Goal: Task Accomplishment & Management: Manage account settings

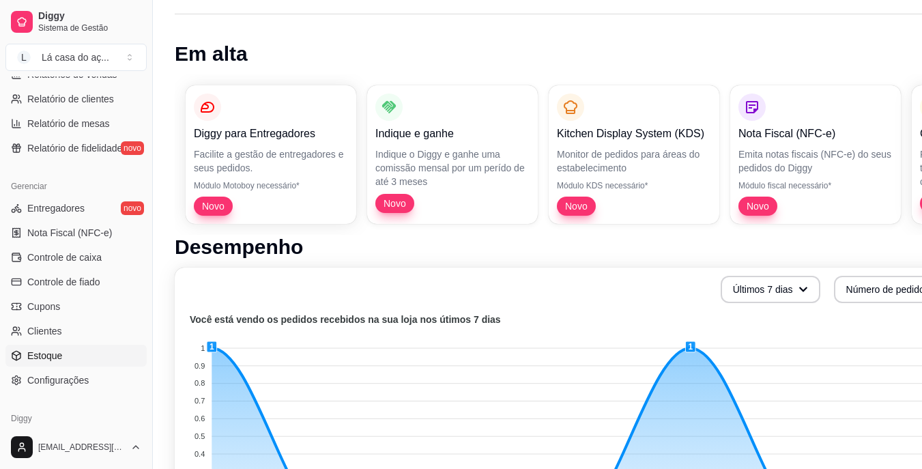
scroll to position [478, 0]
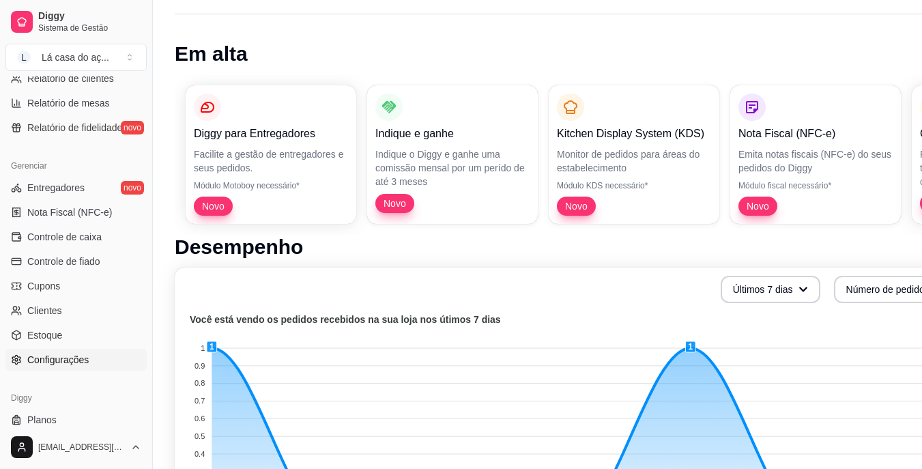
click at [64, 362] on span "Configurações" at bounding box center [57, 360] width 61 height 14
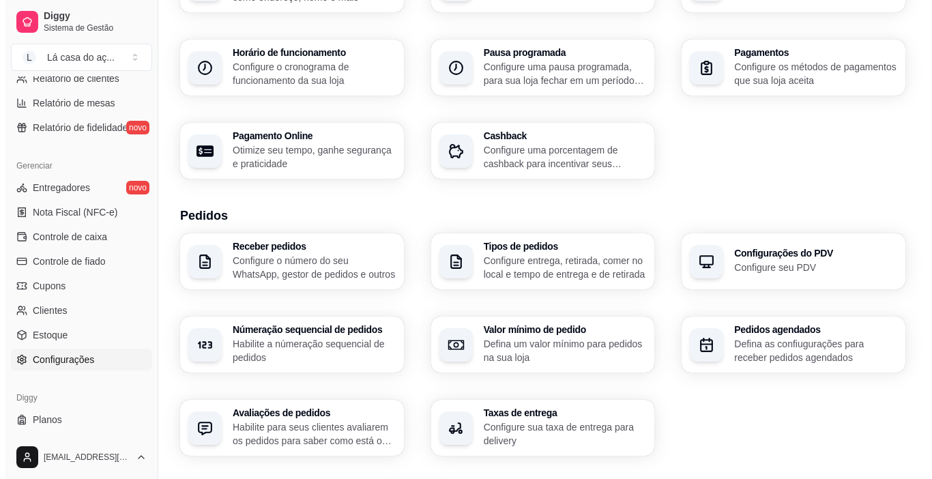
scroll to position [136, 0]
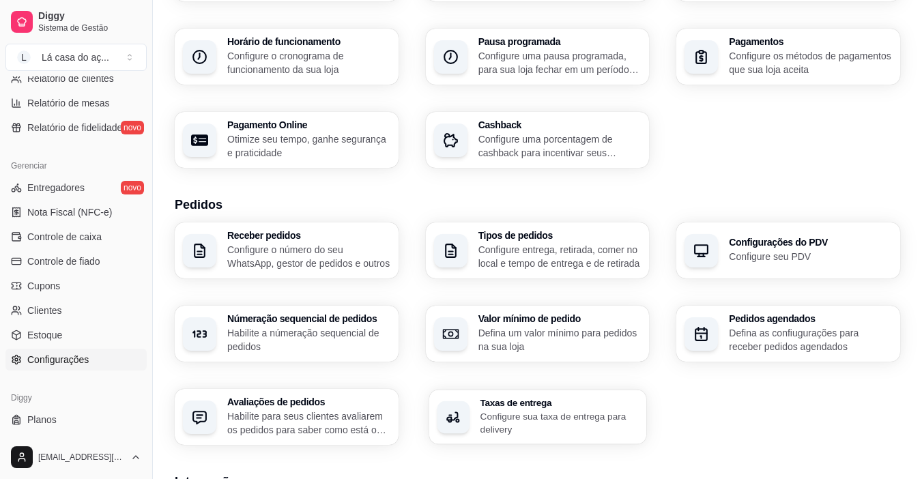
click at [535, 427] on p "Configure sua taxa de entrega para delivery" at bounding box center [559, 422] width 158 height 27
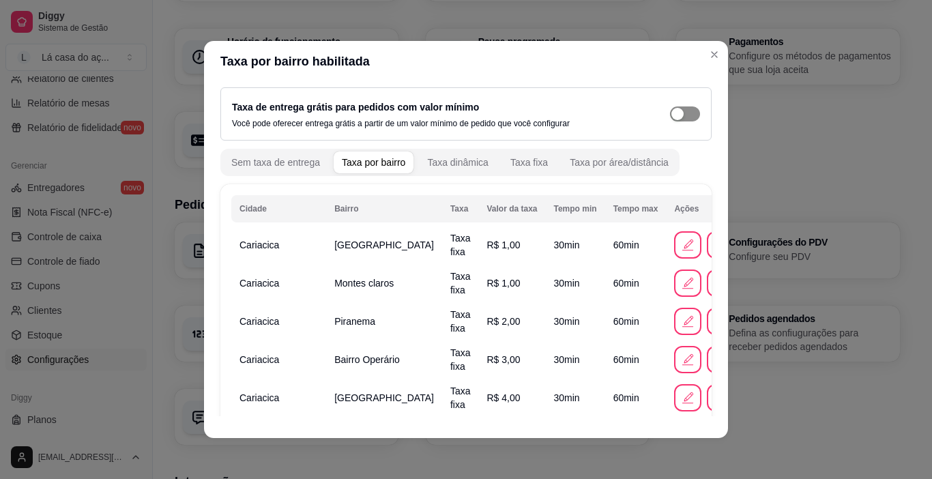
click at [672, 115] on div "button" at bounding box center [678, 114] width 12 height 12
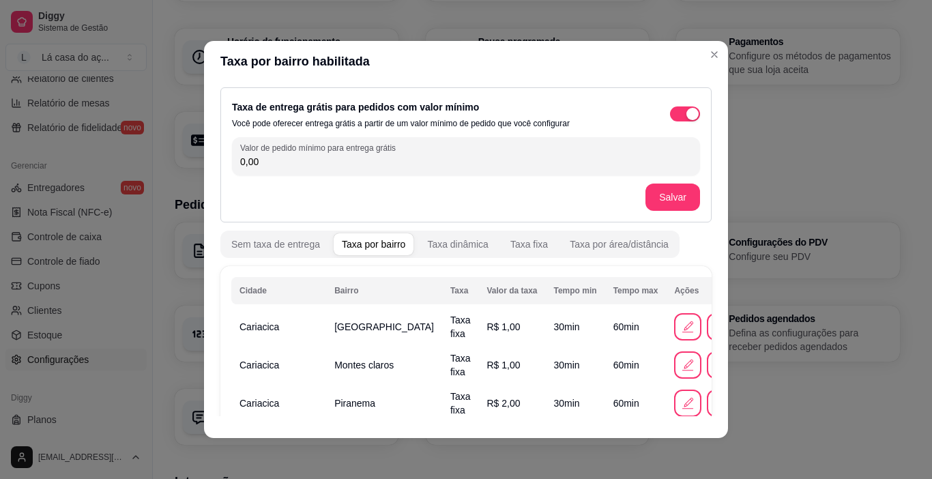
click at [268, 162] on input "0,00" at bounding box center [466, 162] width 452 height 14
type input "15,00"
click at [654, 195] on button "Salvar" at bounding box center [673, 197] width 55 height 27
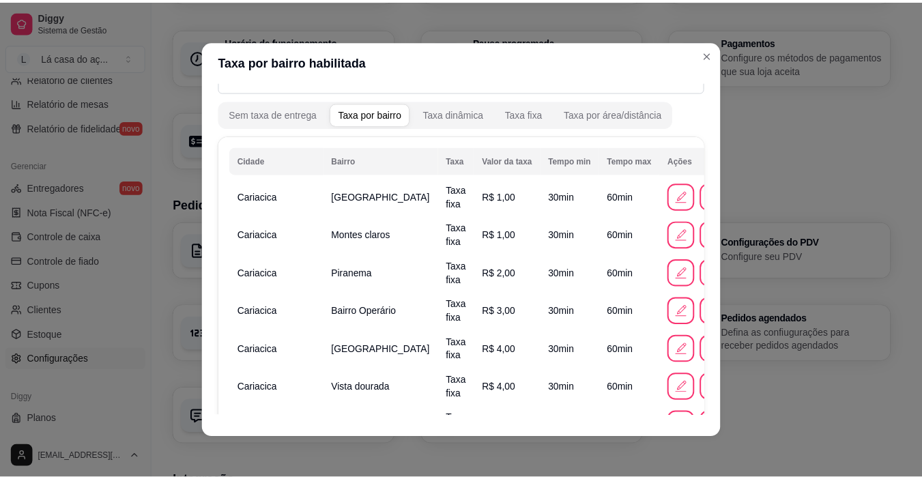
scroll to position [68, 0]
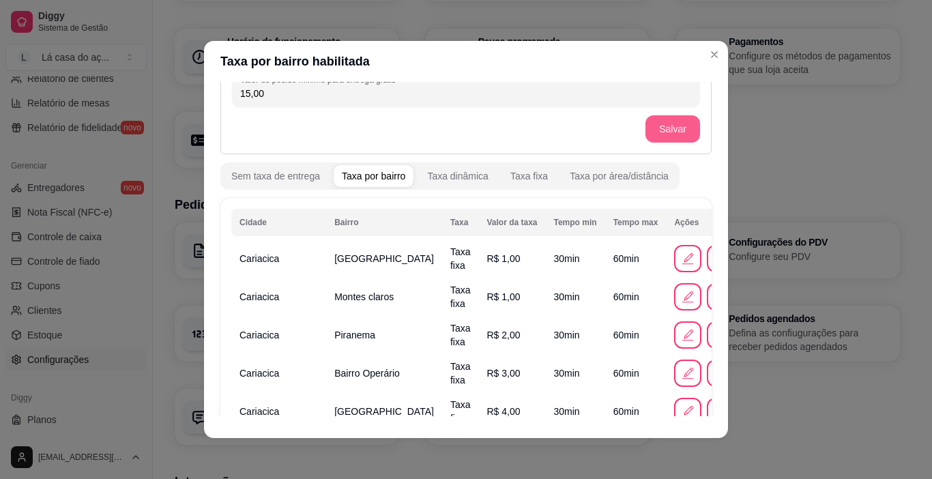
click at [652, 132] on button "Salvar" at bounding box center [673, 128] width 55 height 27
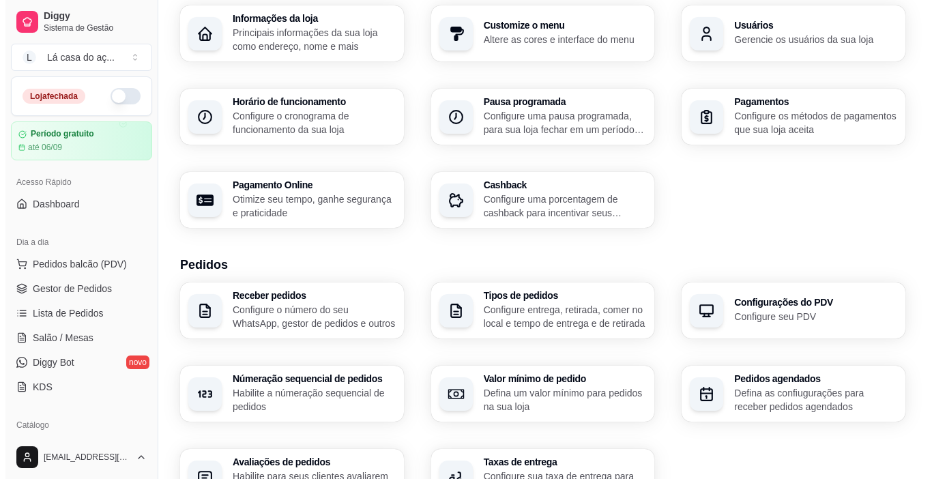
scroll to position [0, 0]
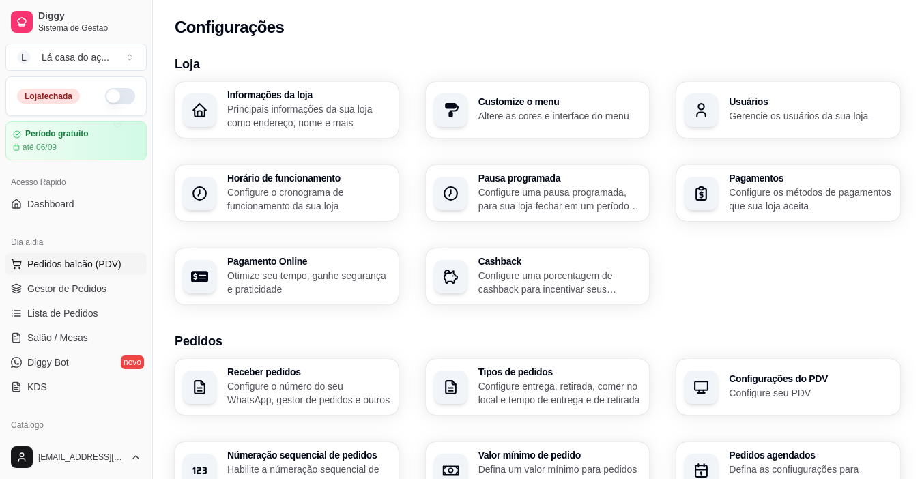
click at [50, 263] on span "Pedidos balcão (PDV)" at bounding box center [74, 264] width 94 height 14
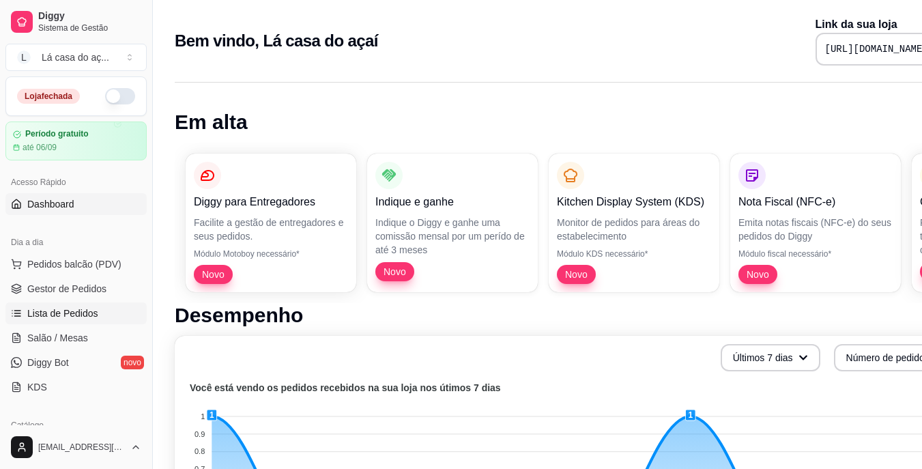
click at [51, 313] on span "Lista de Pedidos" at bounding box center [62, 313] width 71 height 14
